Goal: Browse casually: Explore the website without a specific task or goal

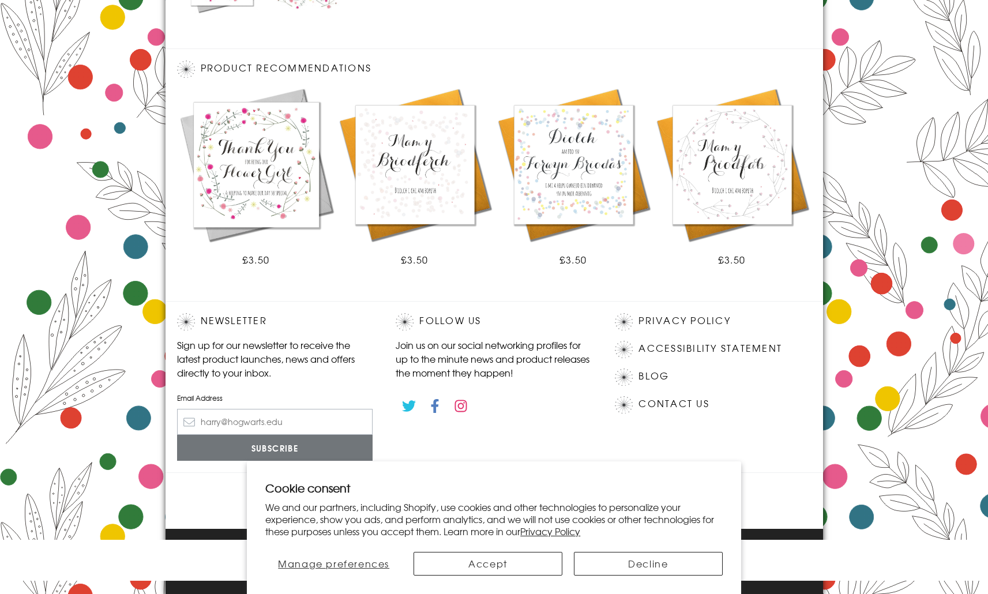
scroll to position [596, 0]
